Goal: Transaction & Acquisition: Purchase product/service

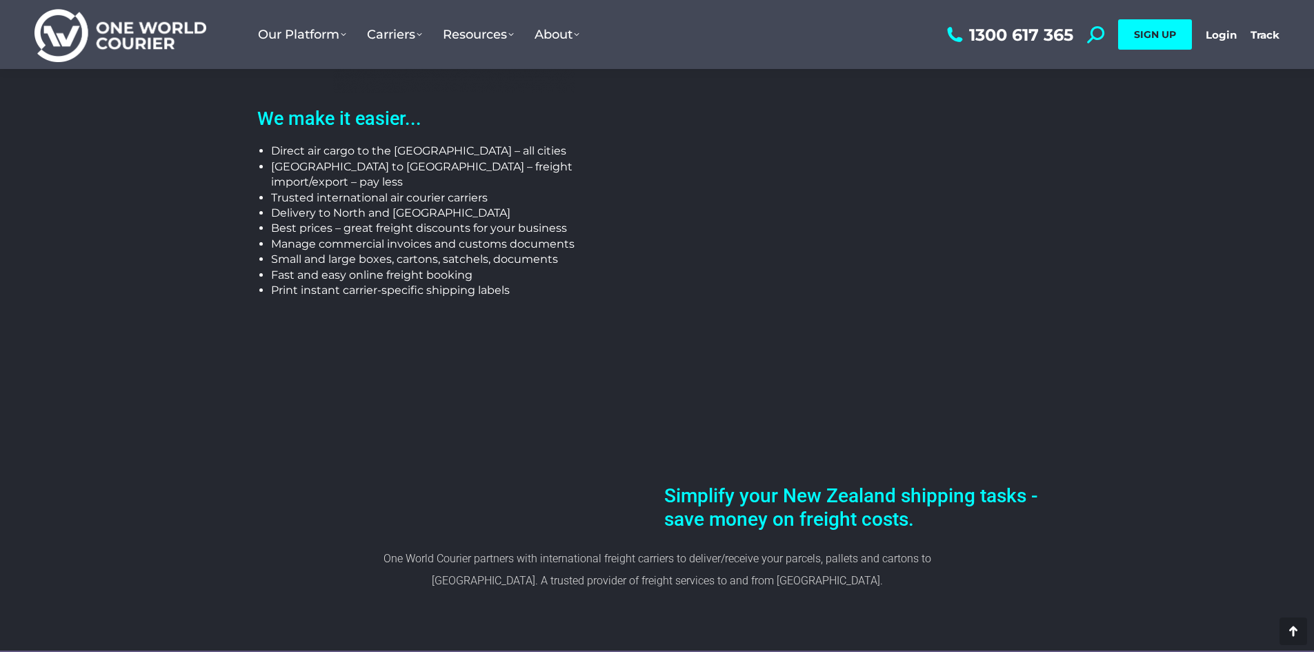
scroll to position [414, 0]
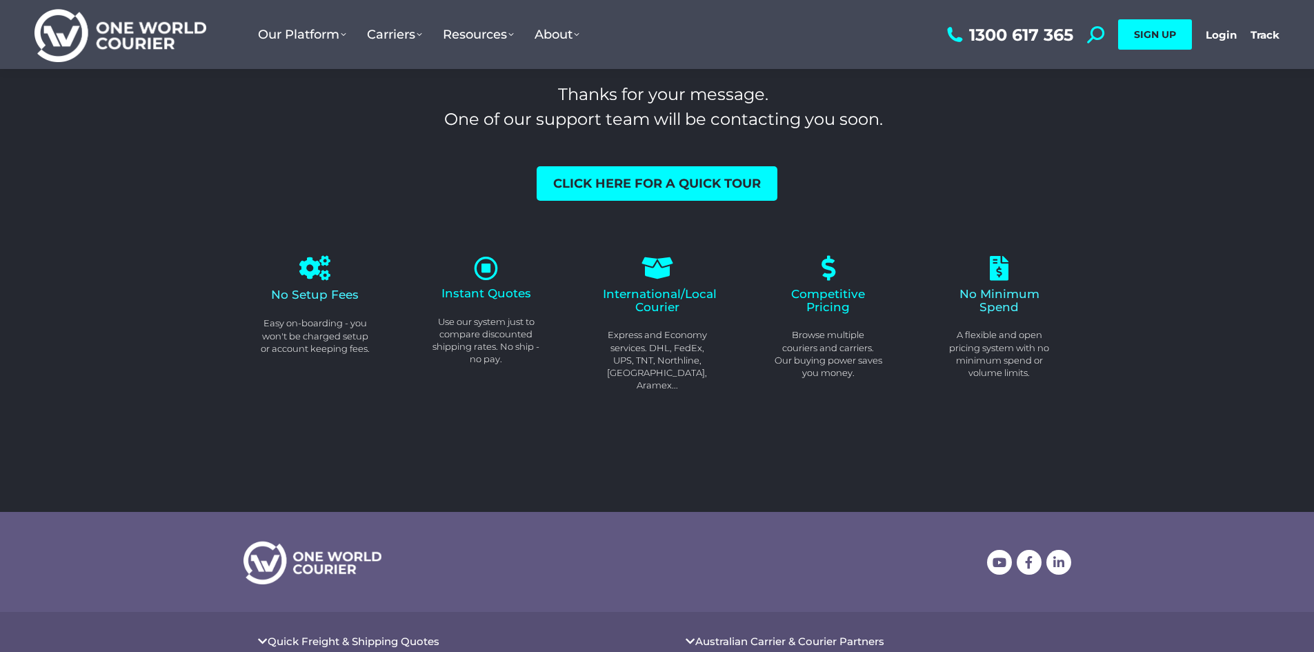
scroll to position [43, 0]
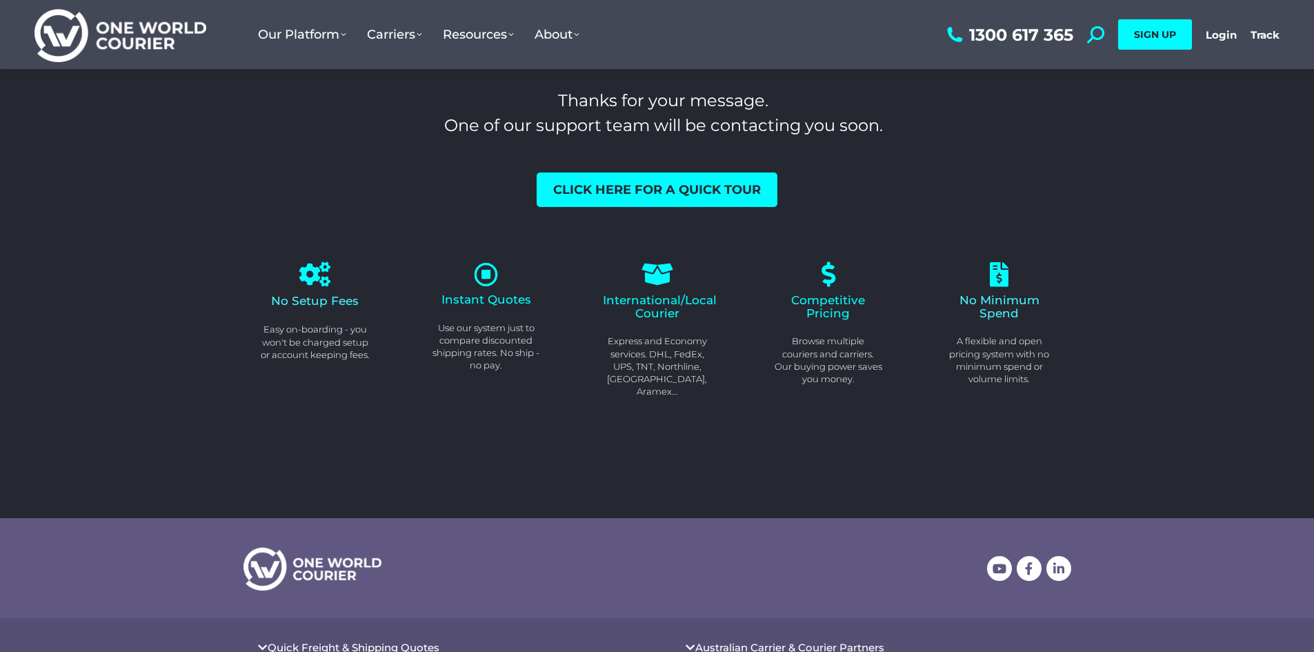
click at [491, 302] on span "Instant Quotes" at bounding box center [487, 300] width 90 height 14
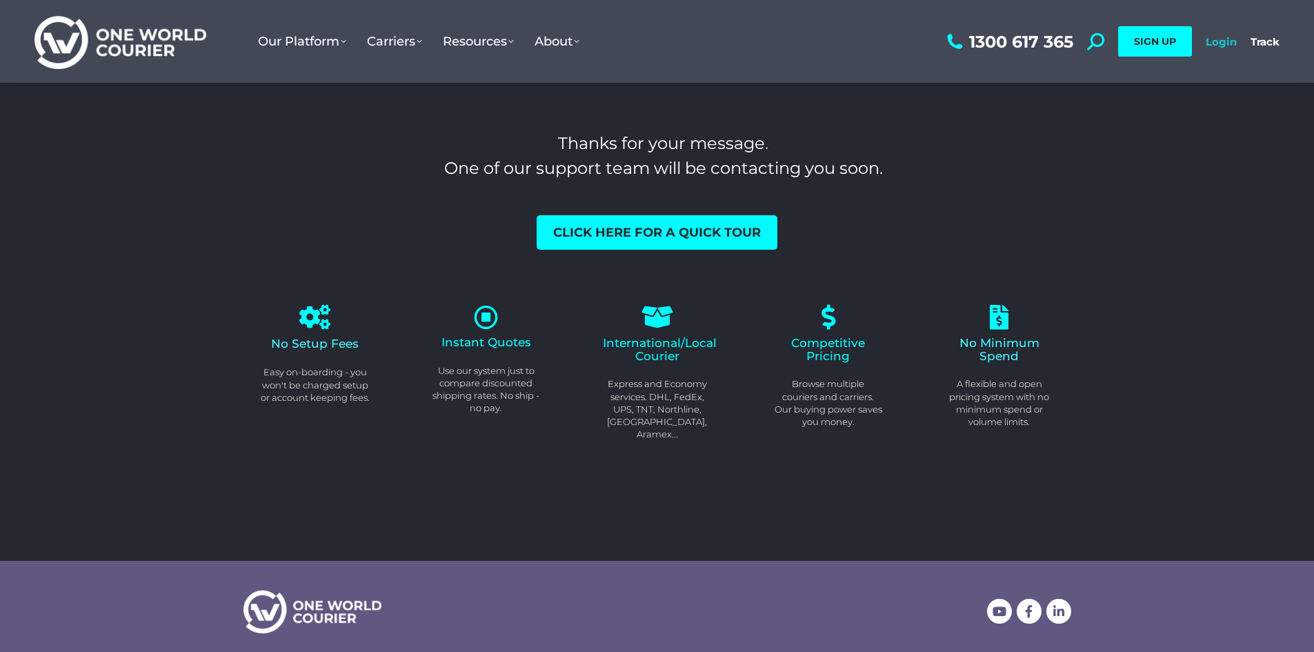
click at [1214, 43] on link "Login" at bounding box center [1221, 41] width 31 height 13
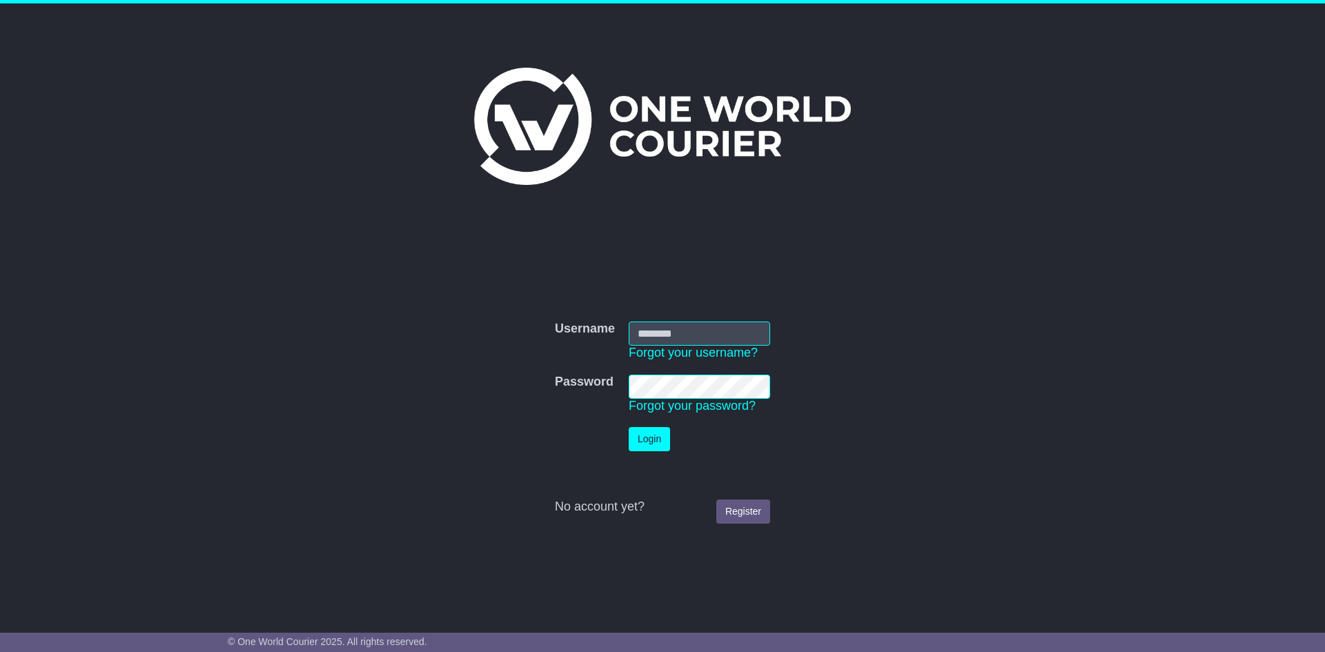
click at [672, 335] on input "Username" at bounding box center [699, 334] width 141 height 24
type input "**********"
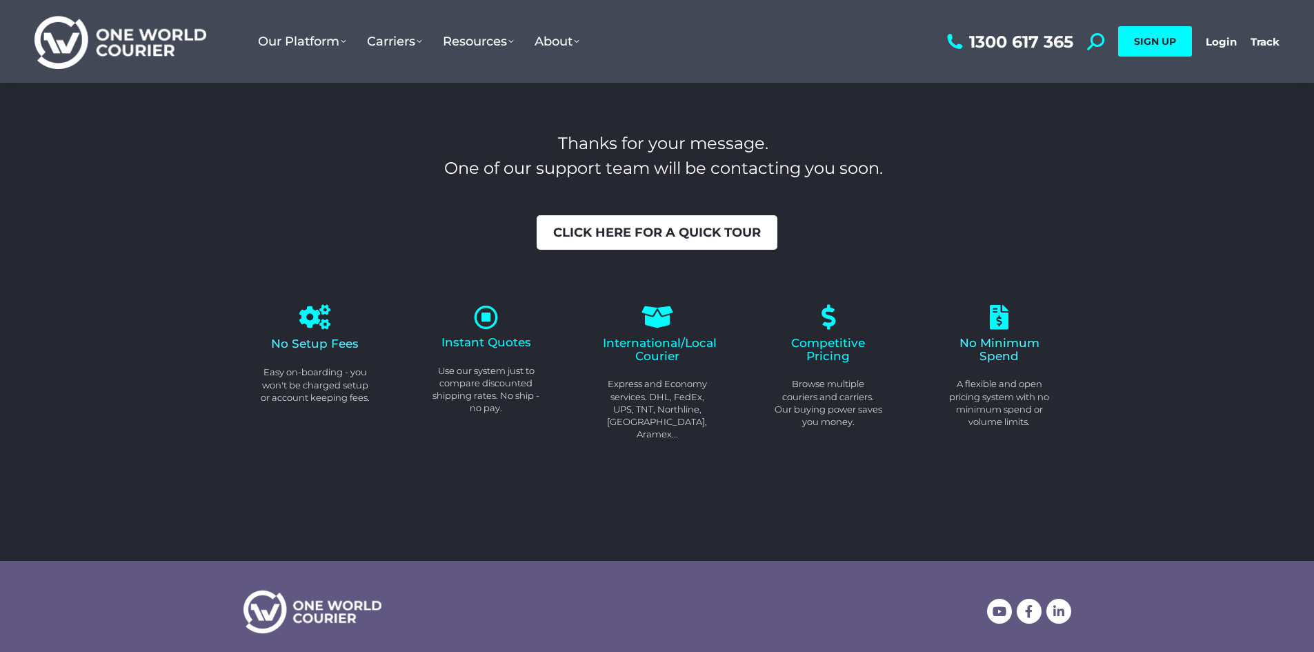
click at [651, 229] on span "Click here for a quick tour" at bounding box center [657, 232] width 208 height 12
